Goal: Task Accomplishment & Management: Use online tool/utility

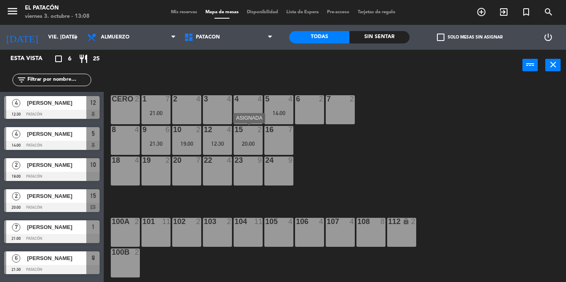
click at [250, 136] on div "15 2 20:00" at bounding box center [247, 140] width 29 height 29
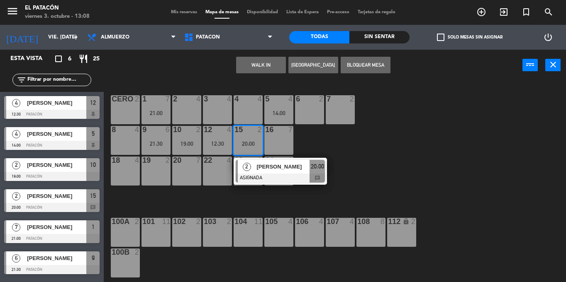
click at [263, 68] on button "WALK IN" at bounding box center [261, 65] width 50 height 17
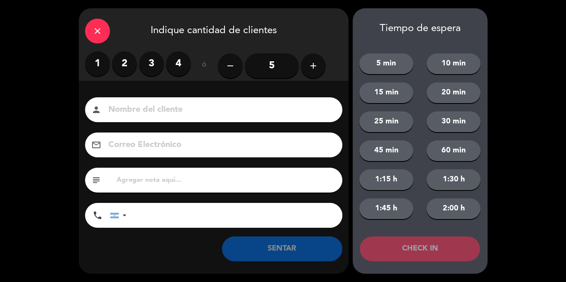
click at [126, 62] on label "2" at bounding box center [124, 63] width 25 height 25
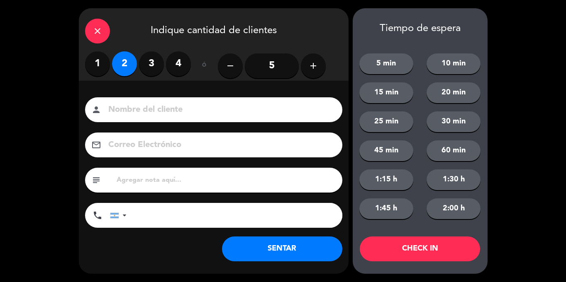
click at [243, 243] on button "SENTAR" at bounding box center [282, 249] width 120 height 25
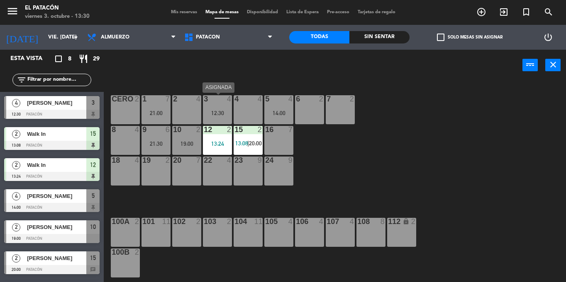
click at [222, 110] on div "12:30" at bounding box center [217, 113] width 29 height 6
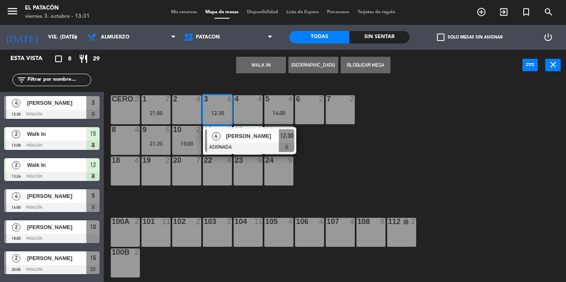
click at [334, 150] on div "1 7 21:00 2 4 3 4 12:30 4 [PERSON_NAME] ASIGNADA 12:30 4 4 5 4 14:00 6 2 7 2 CE…" at bounding box center [337, 182] width 456 height 202
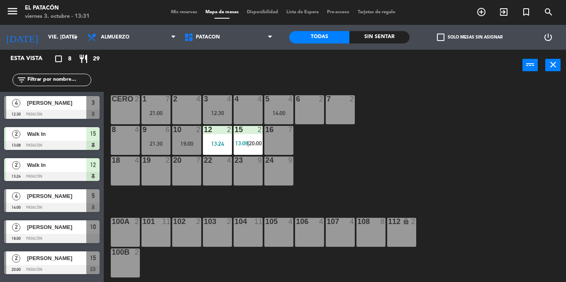
click at [279, 112] on div "14:00" at bounding box center [278, 113] width 29 height 6
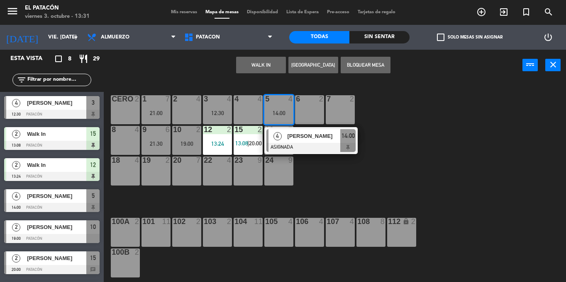
click at [219, 110] on div "12:30" at bounding box center [217, 113] width 29 height 6
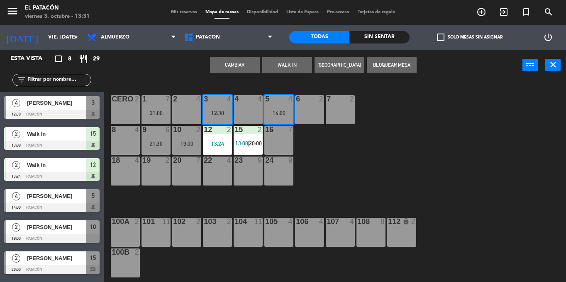
click at [247, 66] on button "Cambiar" at bounding box center [235, 65] width 50 height 17
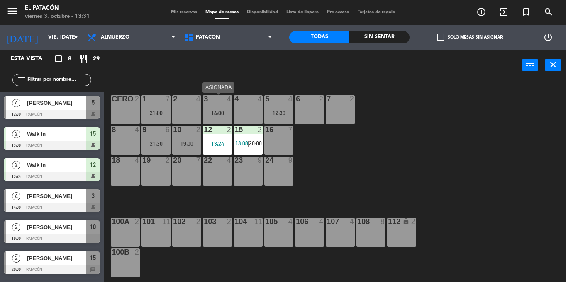
click at [215, 110] on div "14:00" at bounding box center [217, 113] width 29 height 6
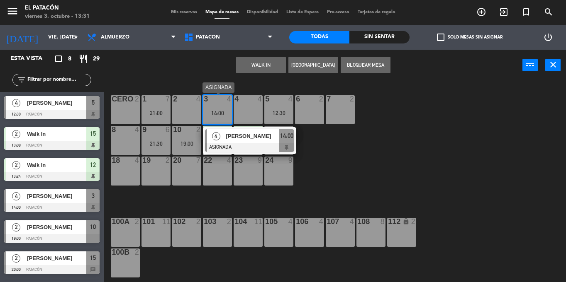
click at [257, 132] on span "[PERSON_NAME]" at bounding box center [252, 136] width 53 height 9
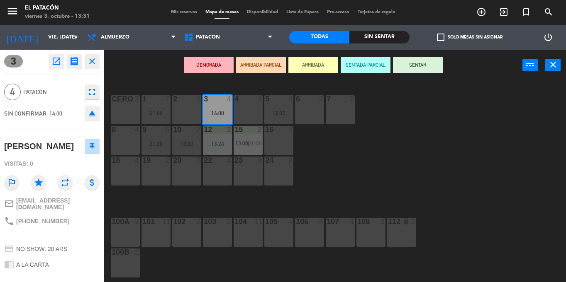
click at [414, 71] on button "SENTAR" at bounding box center [418, 65] width 50 height 17
